Goal: Check status: Check status

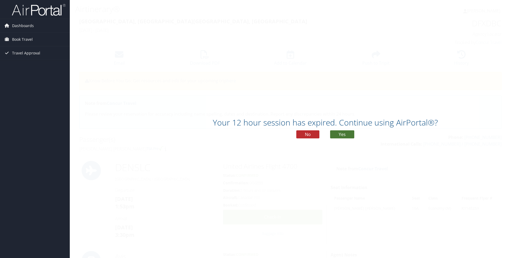
scroll to position [134, 0]
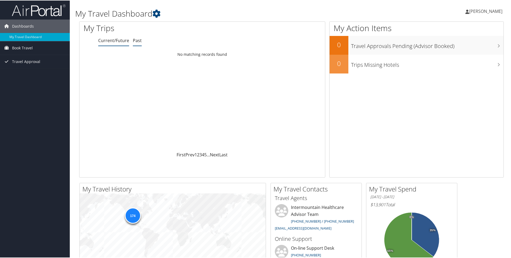
click at [134, 42] on link "Past" at bounding box center [137, 40] width 9 height 6
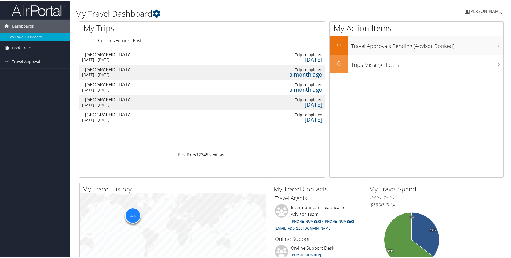
click at [192, 70] on td at bounding box center [172, 71] width 61 height 15
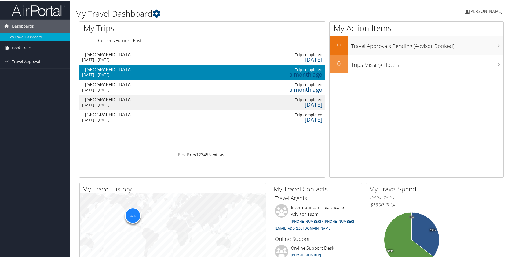
click at [192, 70] on td at bounding box center [172, 71] width 61 height 15
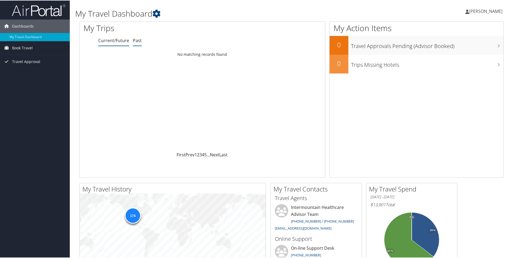
click at [136, 39] on link "Past" at bounding box center [137, 40] width 9 height 6
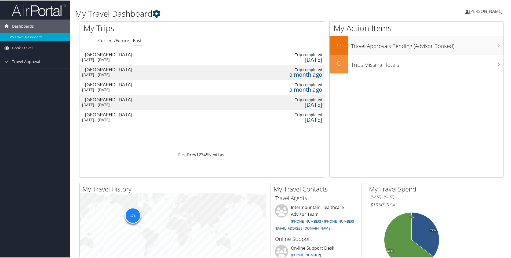
click at [118, 87] on div "Sat 6 Sep 2025 - Mon 15 Sep 2025" at bounding box center [110, 89] width 57 height 5
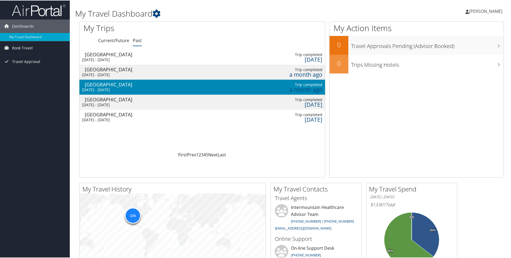
click at [118, 87] on div "Sat 6 Sep 2025 - Mon 15 Sep 2025" at bounding box center [110, 89] width 57 height 5
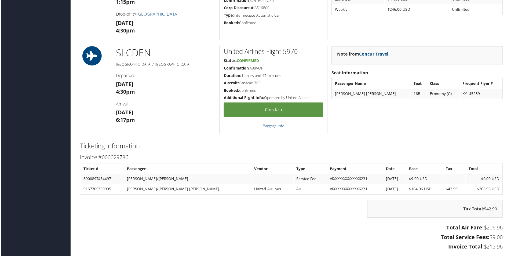
scroll to position [337, 0]
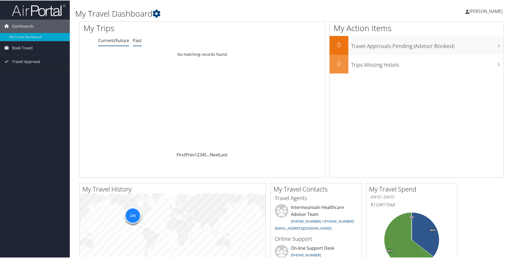
click at [135, 41] on link "Past" at bounding box center [137, 40] width 9 height 6
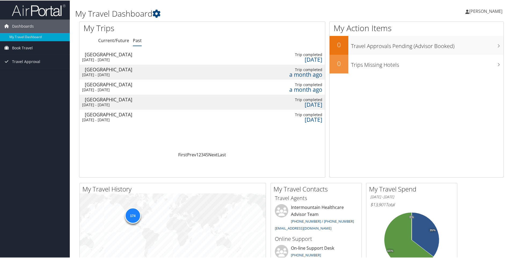
click at [122, 52] on div "Salt Lake City" at bounding box center [113, 54] width 57 height 5
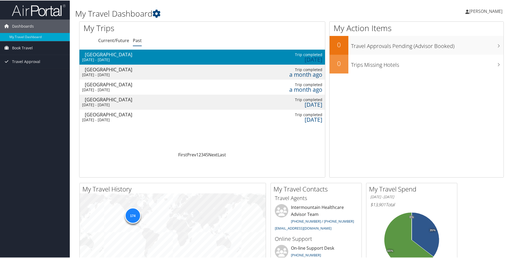
click at [122, 52] on div "Salt Lake City" at bounding box center [113, 54] width 57 height 5
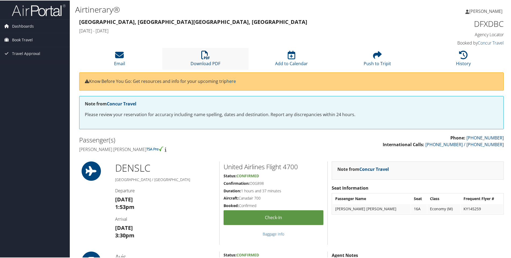
click at [203, 56] on icon at bounding box center [205, 54] width 9 height 9
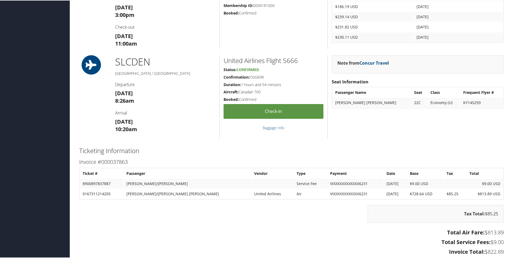
scroll to position [376, 0]
